Goal: Check status

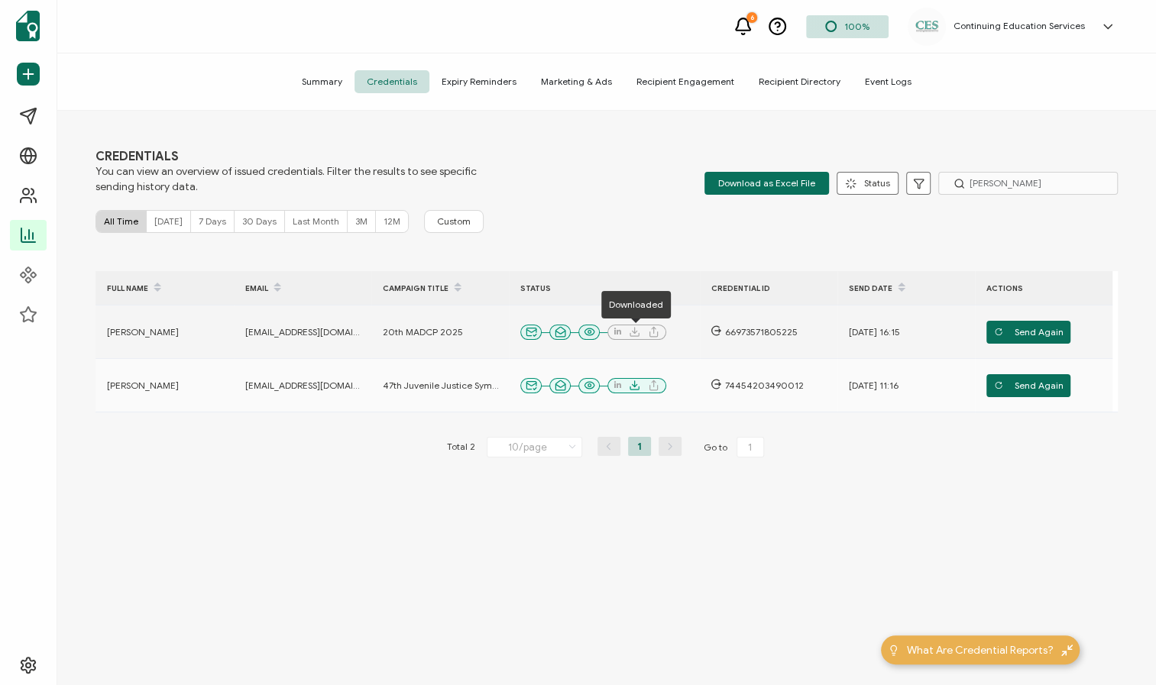
click at [636, 329] on icon at bounding box center [634, 331] width 11 height 11
click at [1028, 331] on span "Send Again" at bounding box center [1029, 332] width 70 height 23
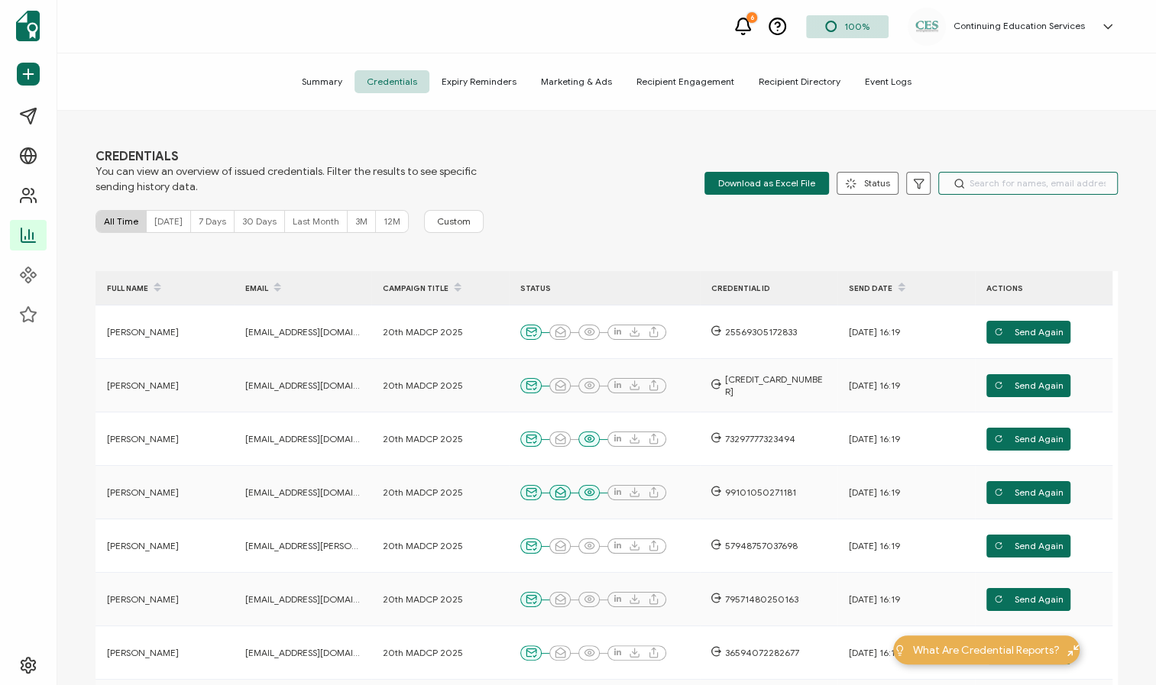
click at [995, 187] on input "text" at bounding box center [1027, 183] width 179 height 23
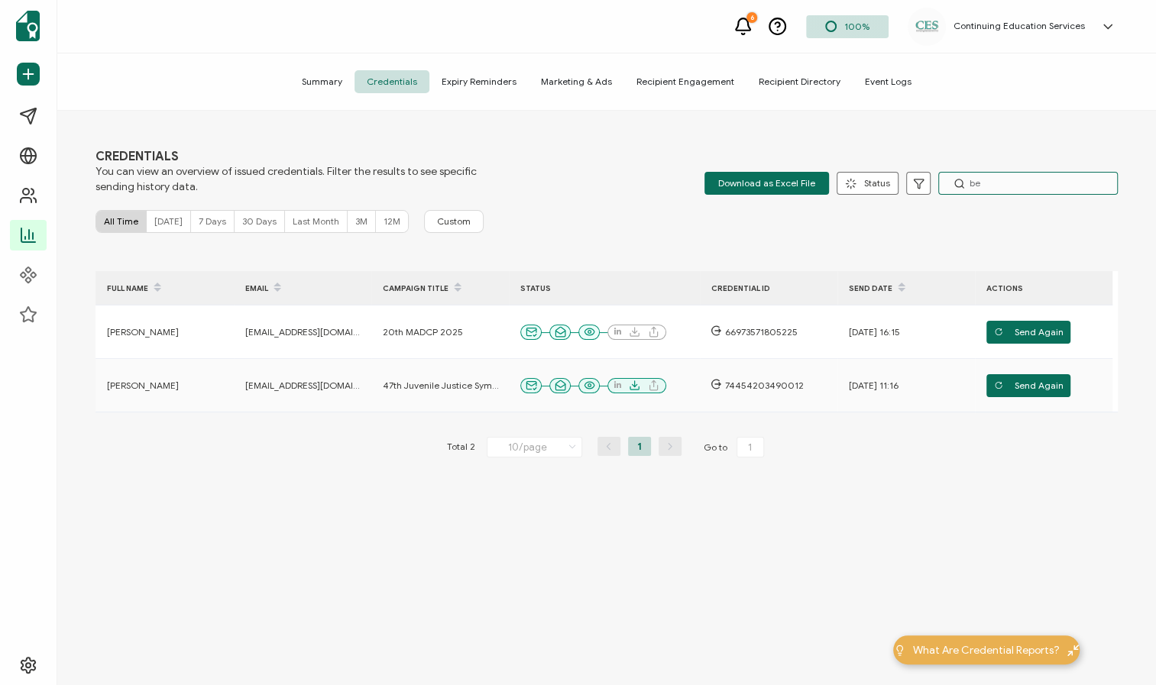
type input "b"
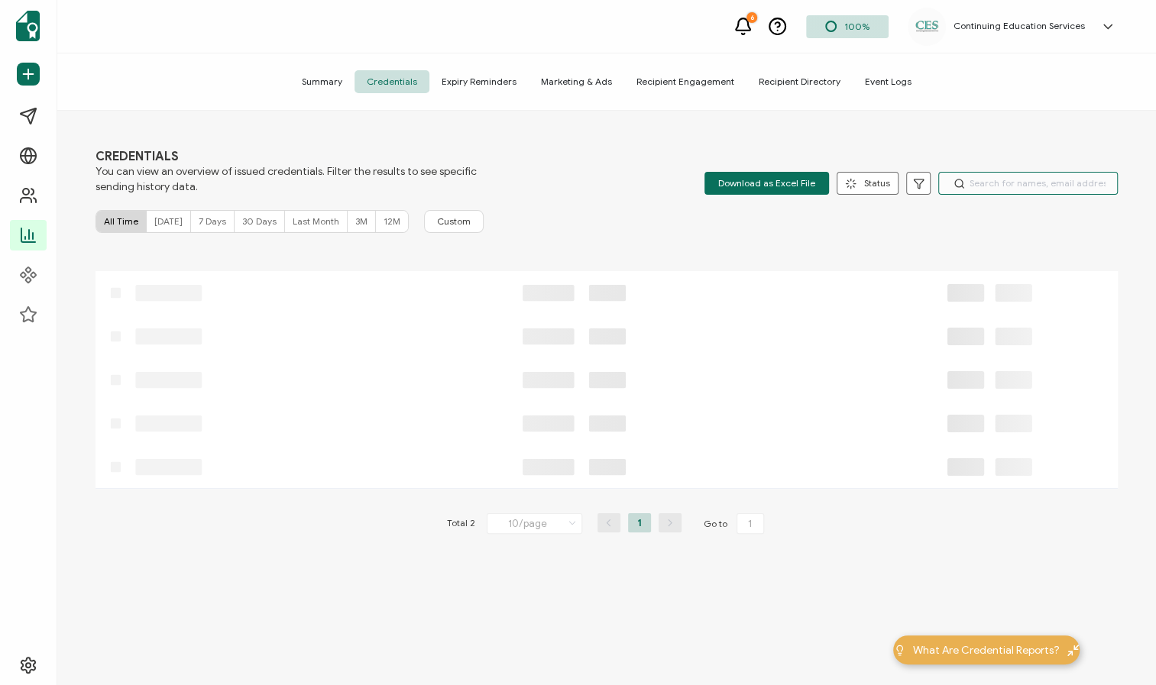
click at [991, 178] on input "text" at bounding box center [1027, 183] width 179 height 23
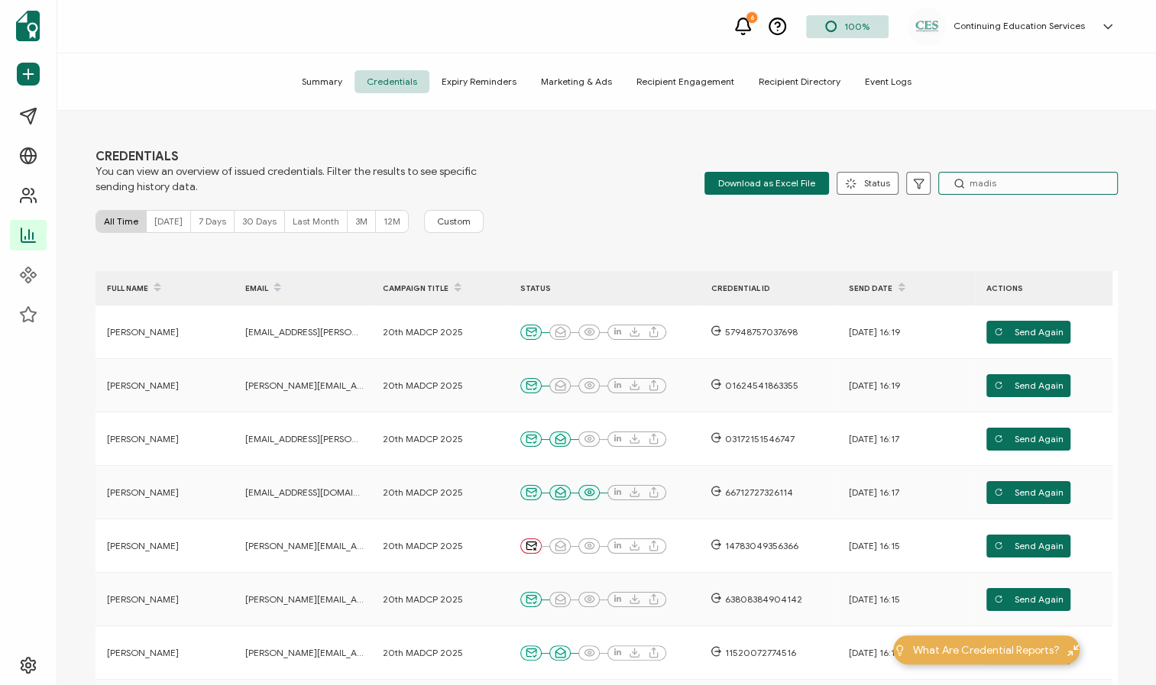
type input "madiso"
click at [990, 185] on input "madiso" at bounding box center [1027, 183] width 179 height 23
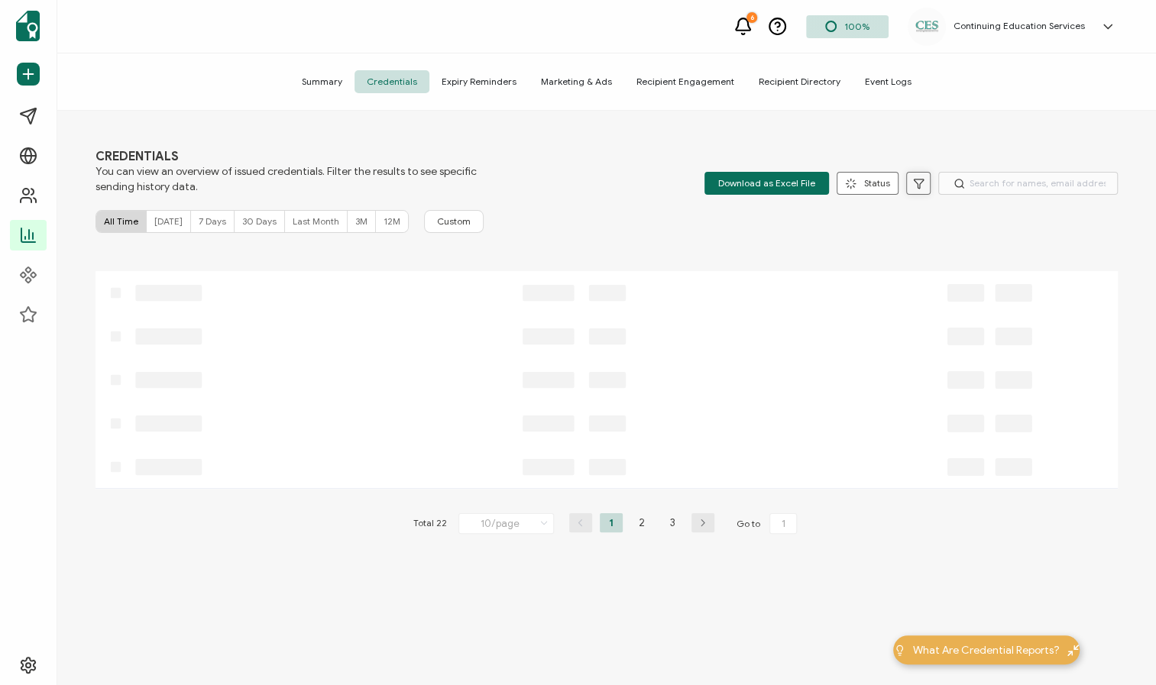
click at [913, 183] on icon at bounding box center [918, 183] width 11 height 11
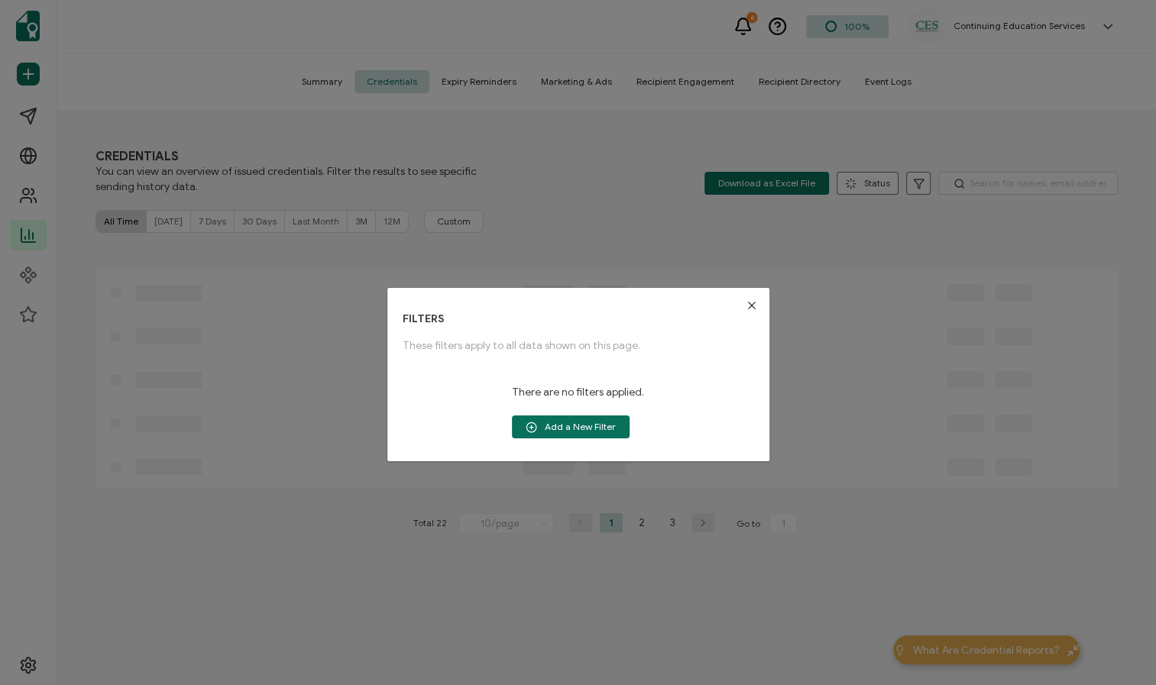
click at [909, 185] on div "FILTERS These filters apply to all data shown on this page. There are no filter…" at bounding box center [578, 342] width 1156 height 685
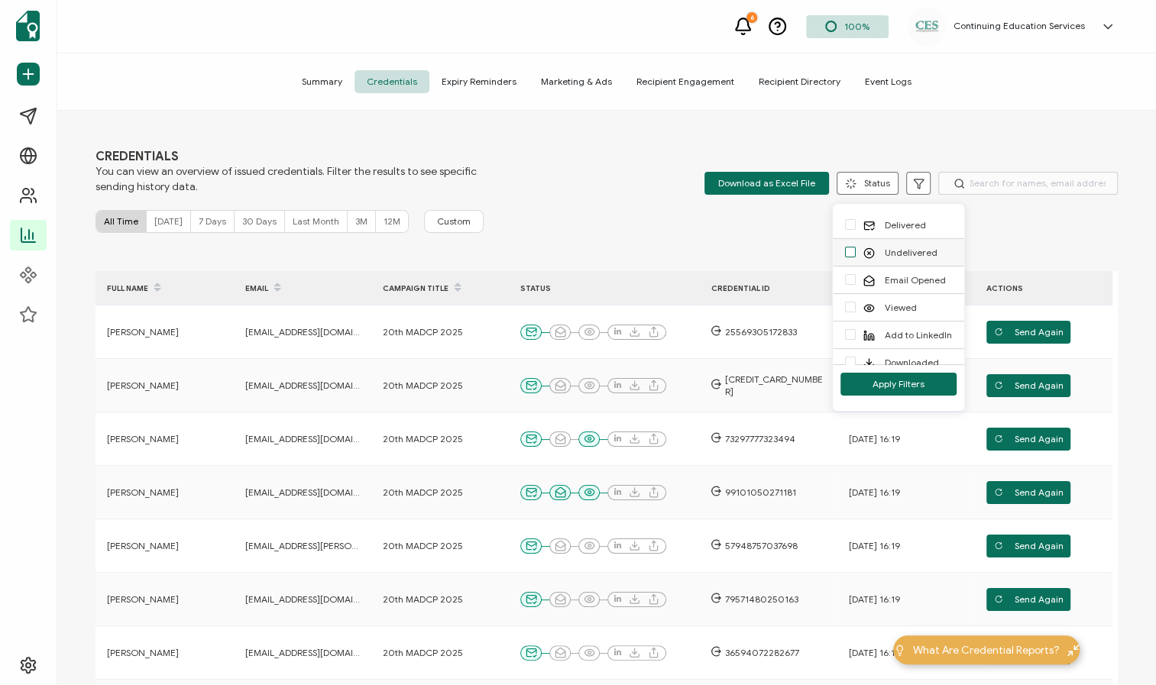
click at [847, 253] on span "checkbox-group" at bounding box center [850, 252] width 11 height 11
click at [855, 247] on input "Undelivered" at bounding box center [855, 247] width 0 height 0
click at [865, 387] on button "Apply Filters" at bounding box center [898, 384] width 116 height 23
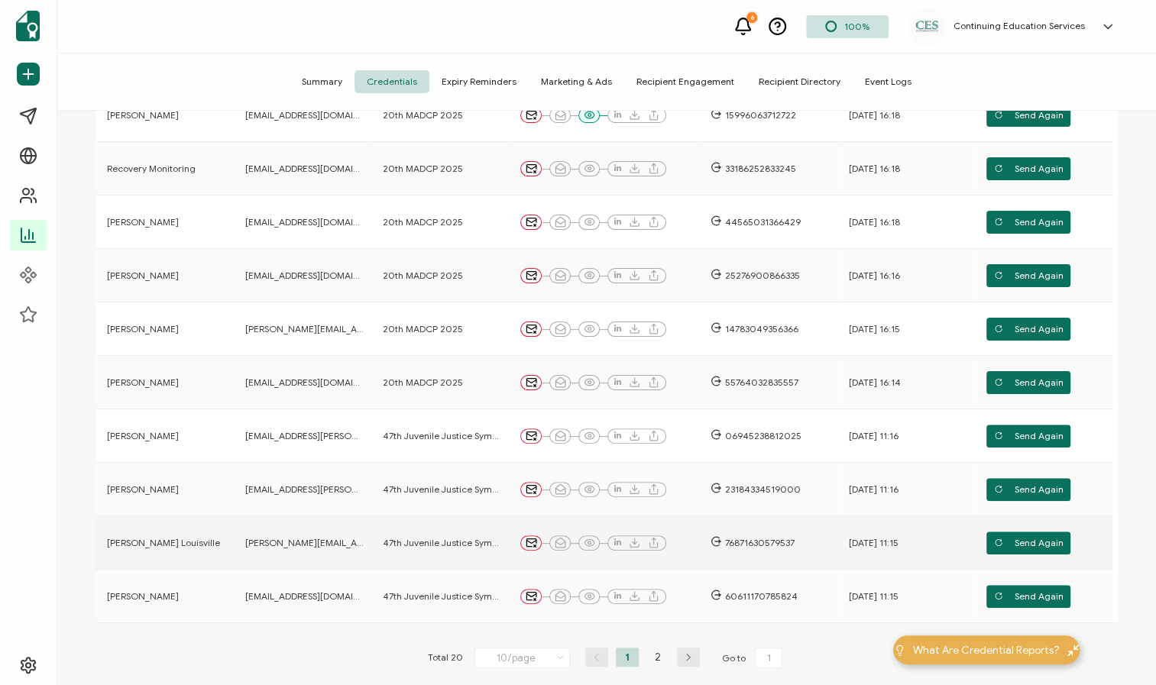
scroll to position [345, 0]
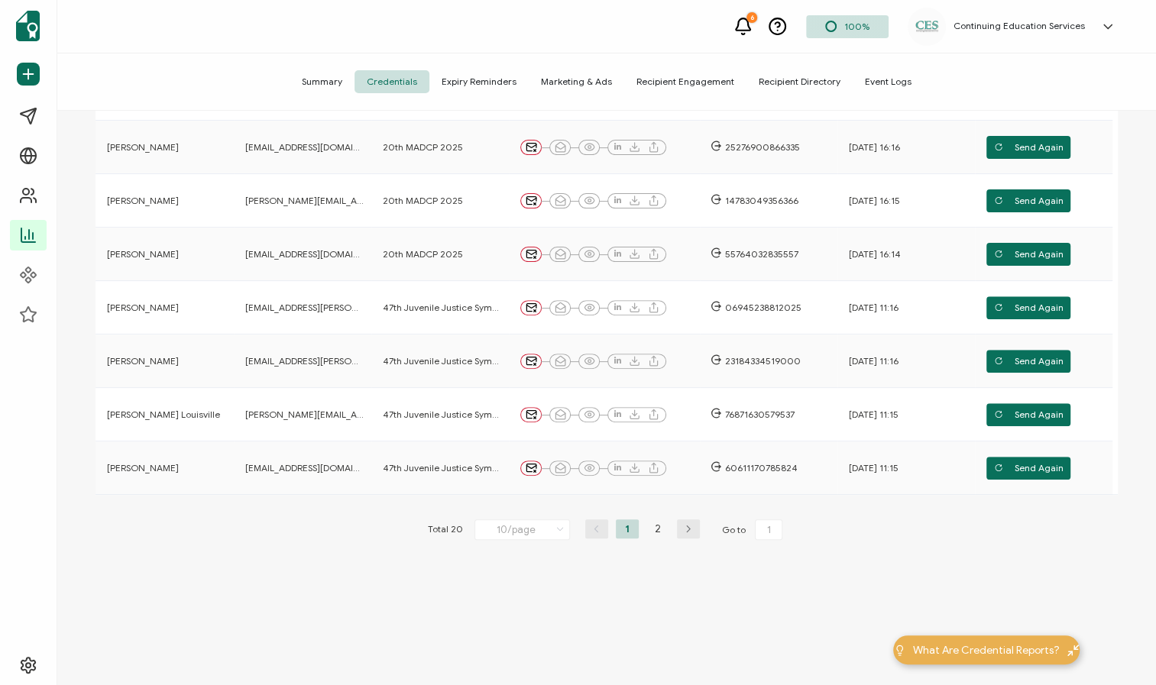
click at [690, 528] on icon "button" at bounding box center [688, 529] width 23 height 9
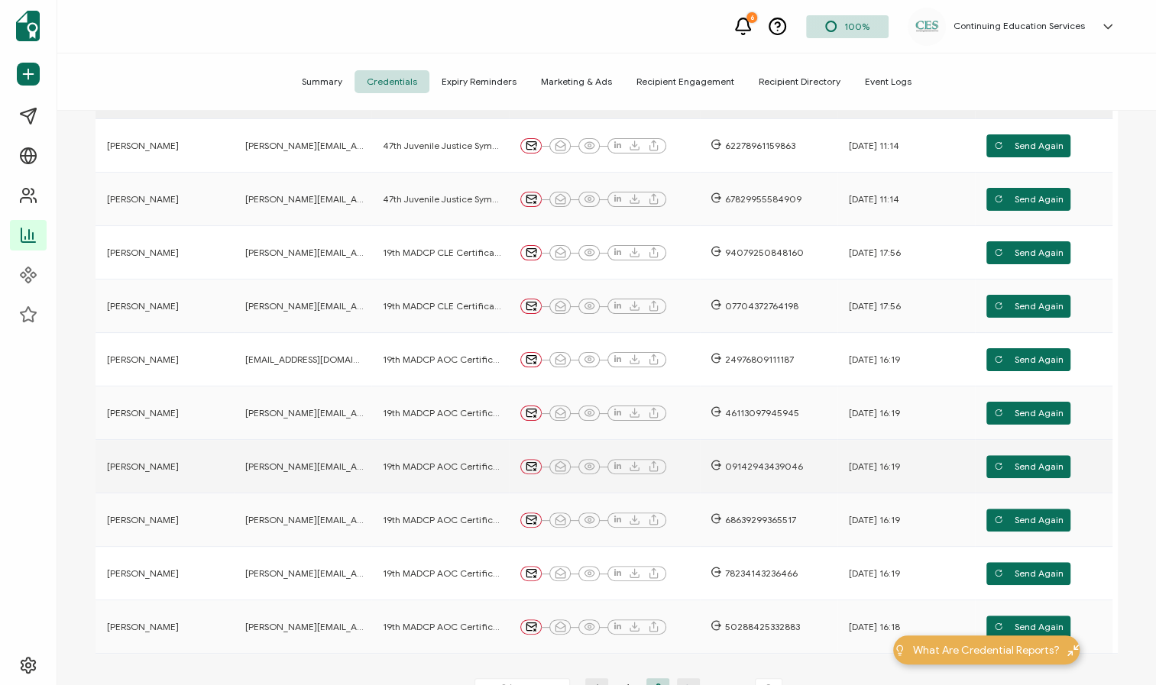
scroll to position [277, 0]
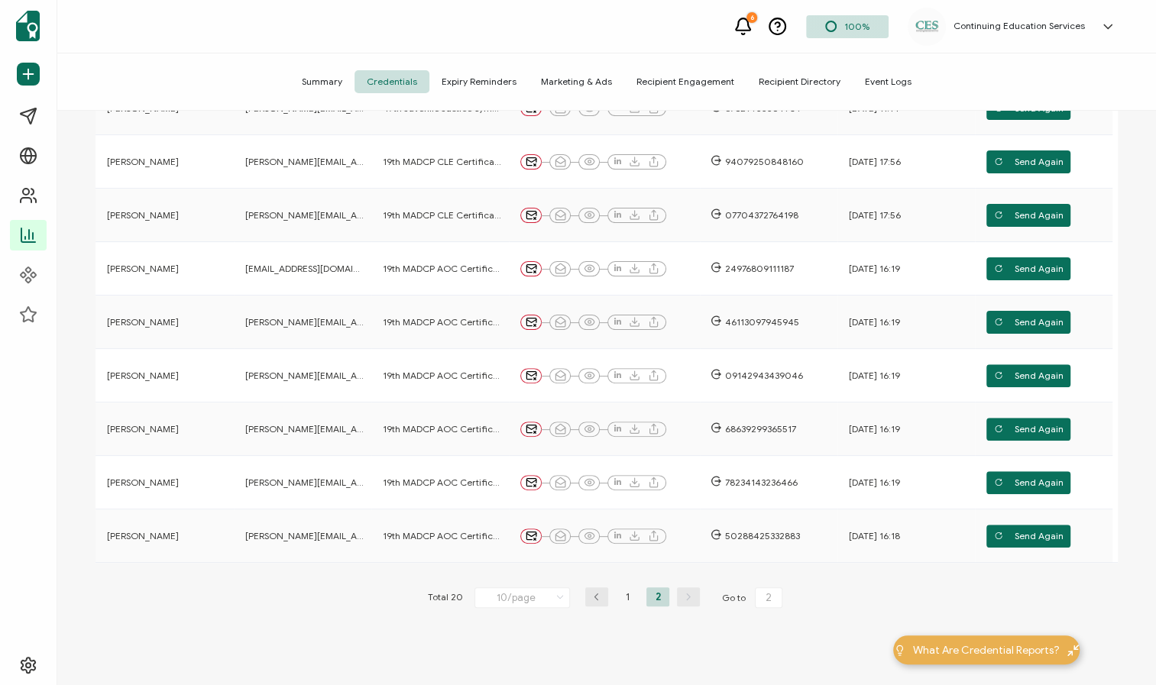
click at [597, 597] on icon "button" at bounding box center [596, 597] width 23 height 9
type input "1"
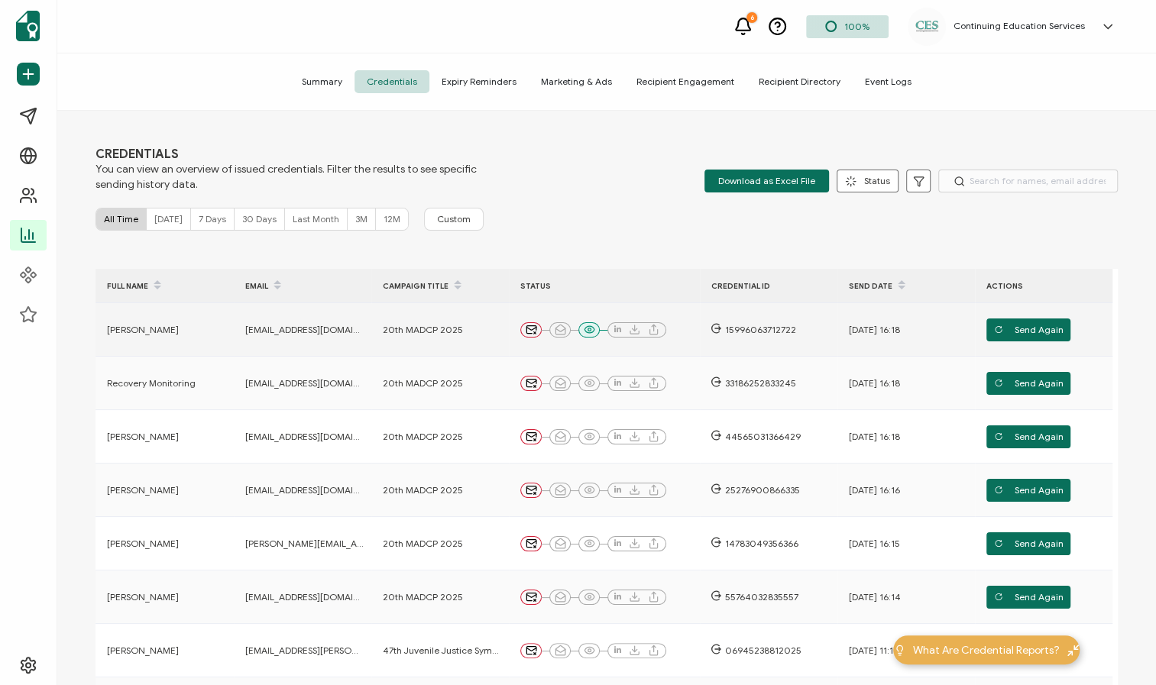
scroll to position [0, 0]
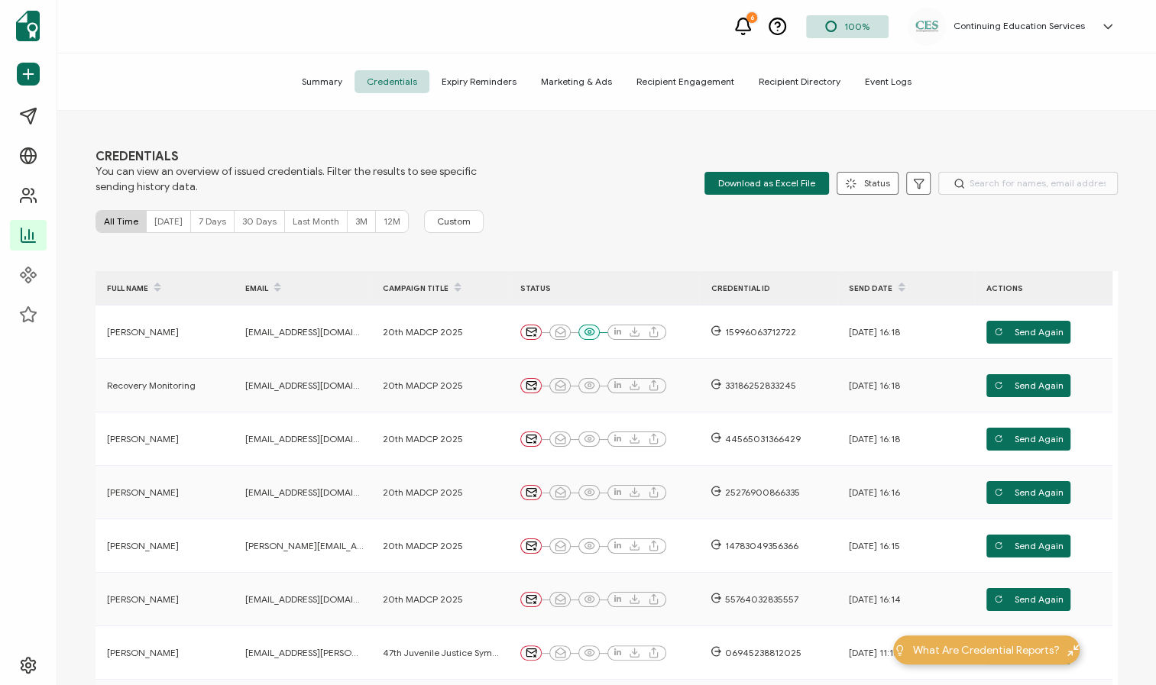
click at [335, 82] on span "Summary" at bounding box center [321, 81] width 65 height 23
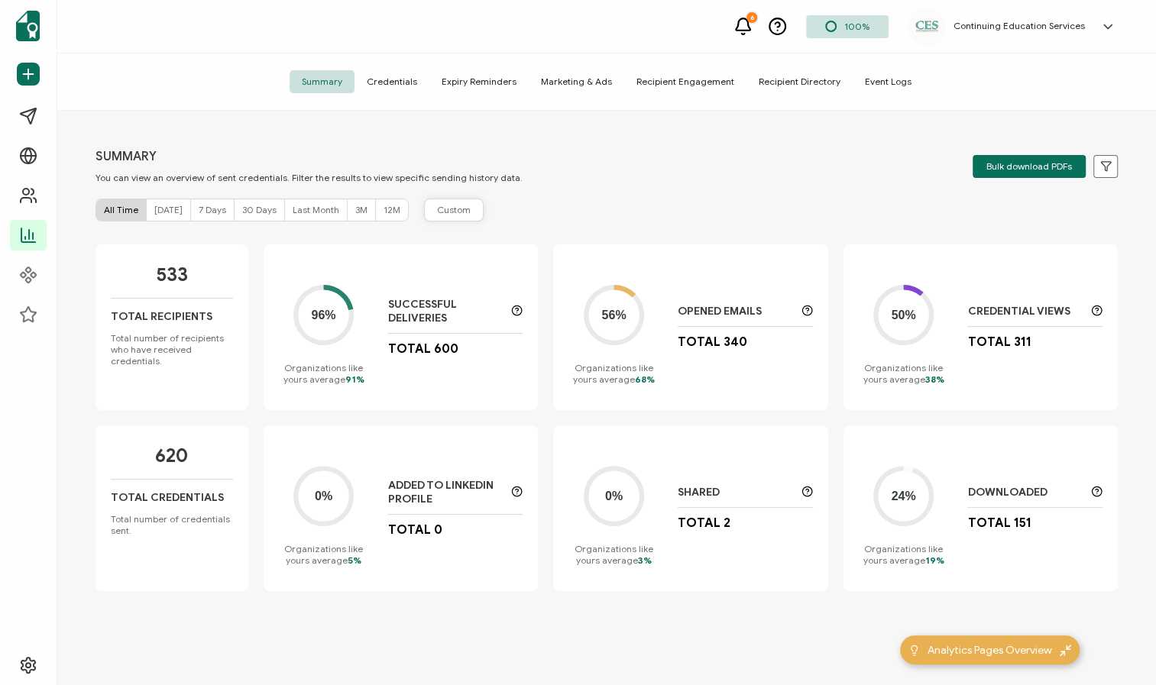
click at [446, 205] on span "Custom" at bounding box center [454, 210] width 34 height 14
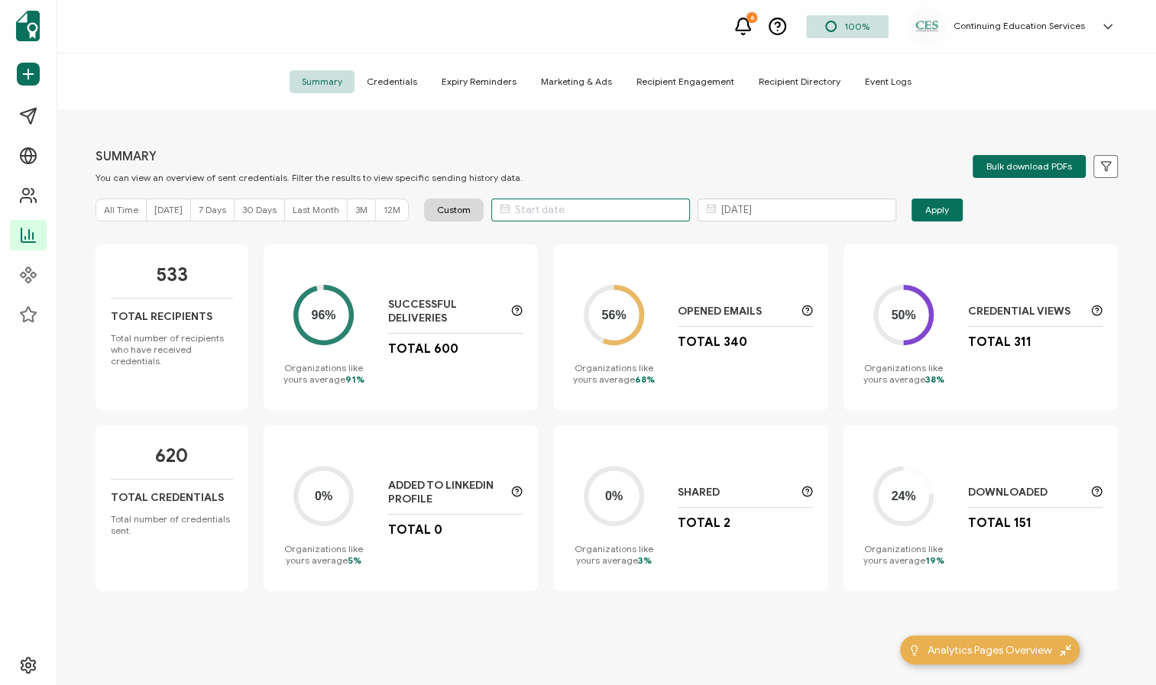
click at [530, 211] on input "text" at bounding box center [590, 210] width 199 height 23
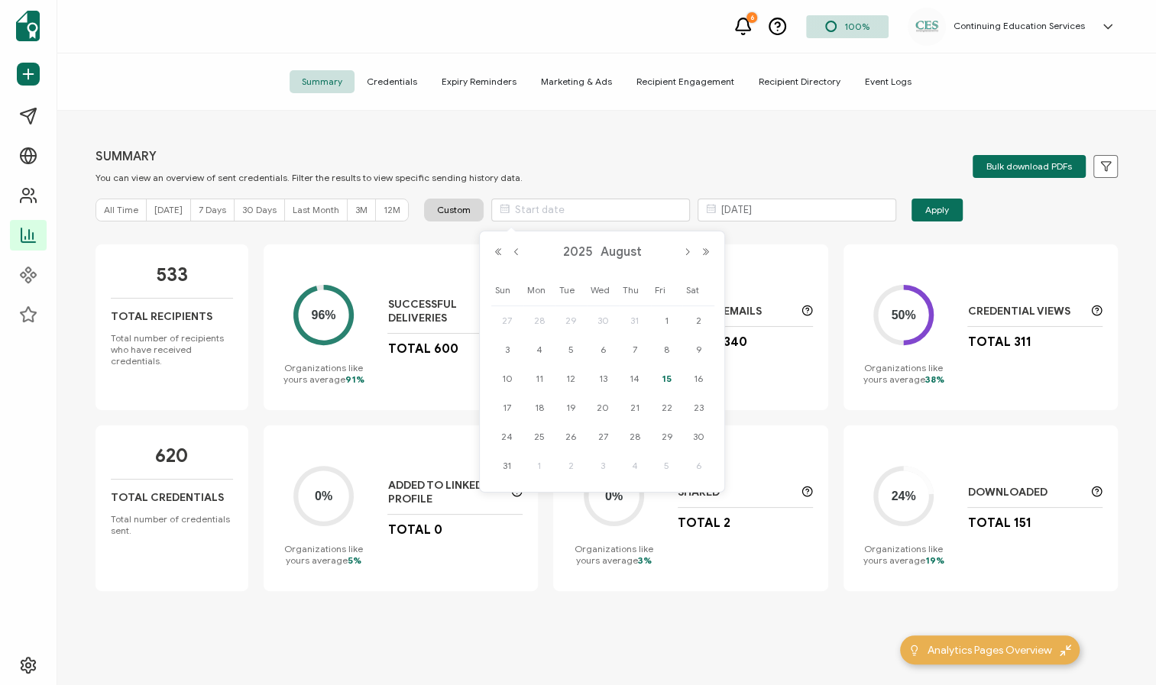
click at [640, 375] on span "14" at bounding box center [635, 379] width 18 height 18
type input "[DATE]"
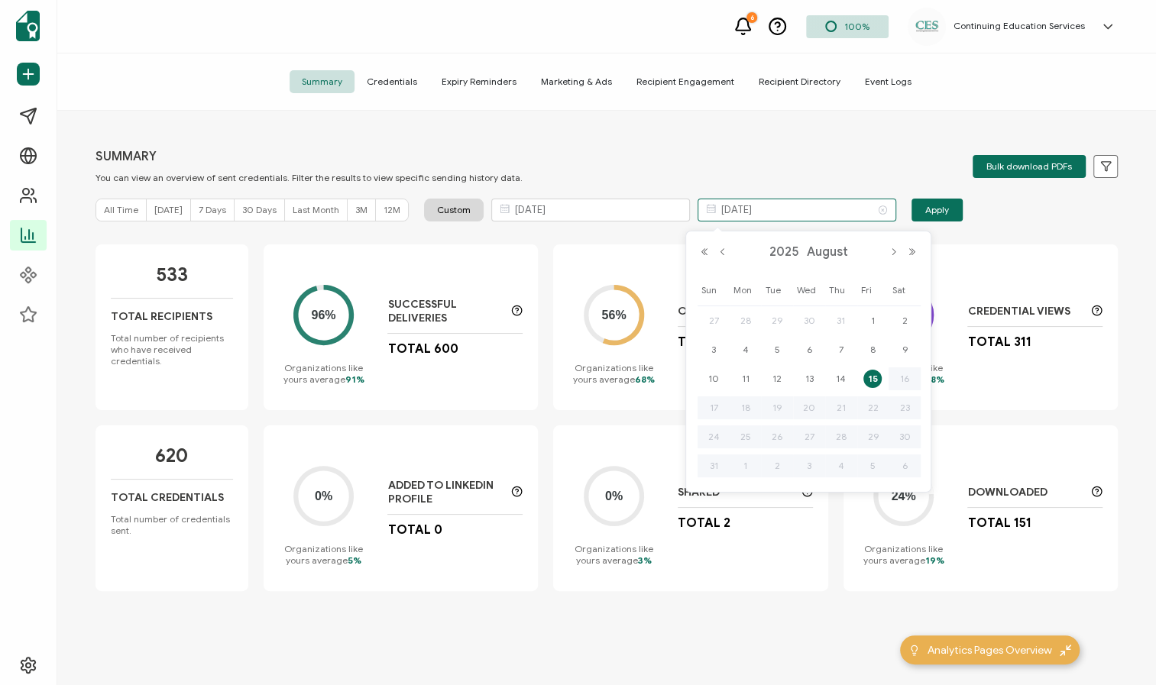
click at [791, 209] on input "[DATE]" at bounding box center [796, 210] width 199 height 23
click at [878, 376] on span "15" at bounding box center [872, 379] width 18 height 18
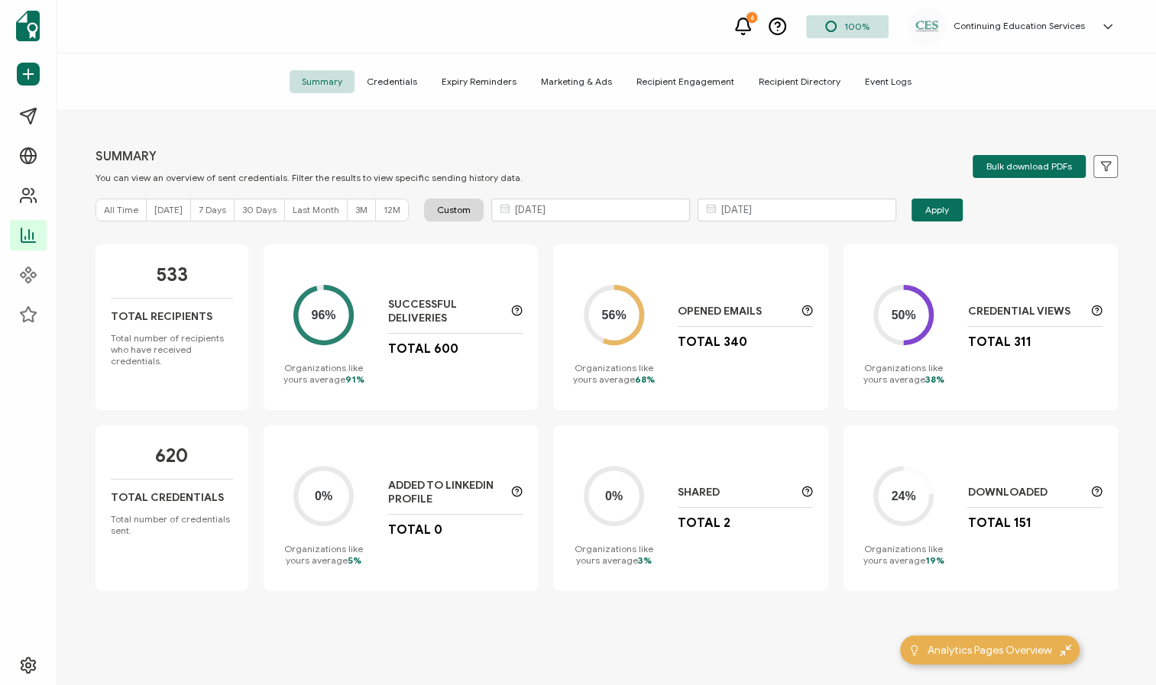
click at [934, 205] on span "Apply" at bounding box center [937, 209] width 24 height 9
